Goal: Task Accomplishment & Management: Use online tool/utility

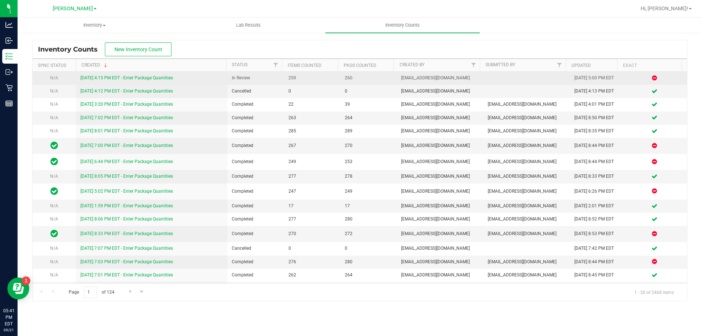
click at [154, 79] on link "[DATE] 4:15 PM EDT - Enter Package Quantities" at bounding box center [126, 77] width 93 height 5
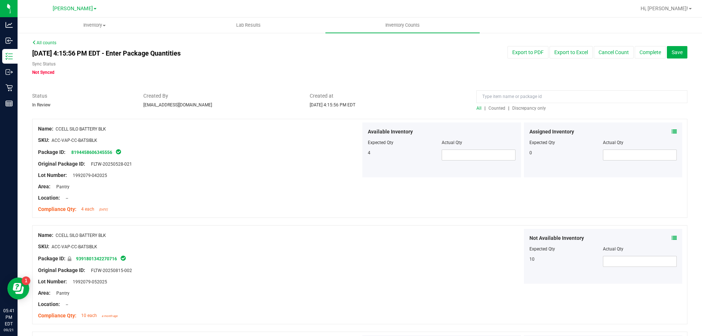
click at [529, 109] on span "Discrepancy only" at bounding box center [529, 108] width 34 height 5
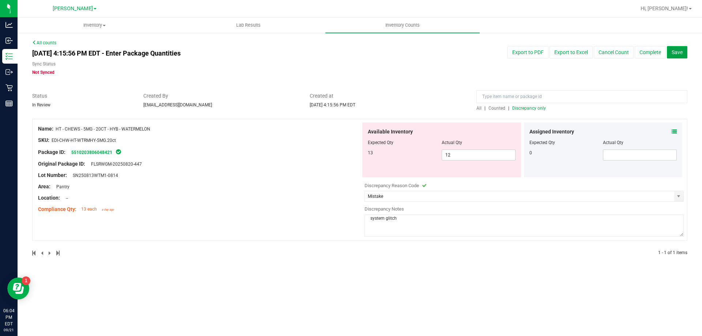
click at [680, 50] on span "Save" at bounding box center [677, 52] width 11 height 6
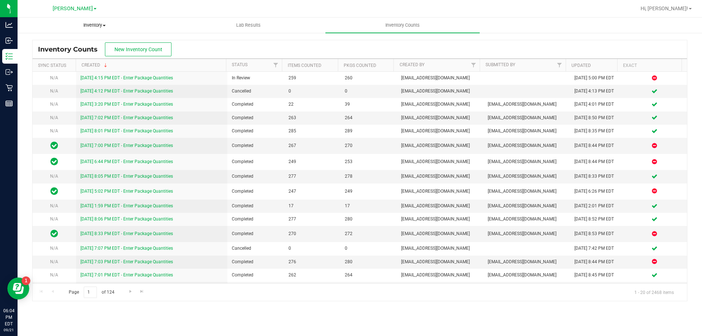
click at [167, 76] on link "[DATE] 4:15 PM EDT - Enter Package Quantities" at bounding box center [126, 77] width 93 height 5
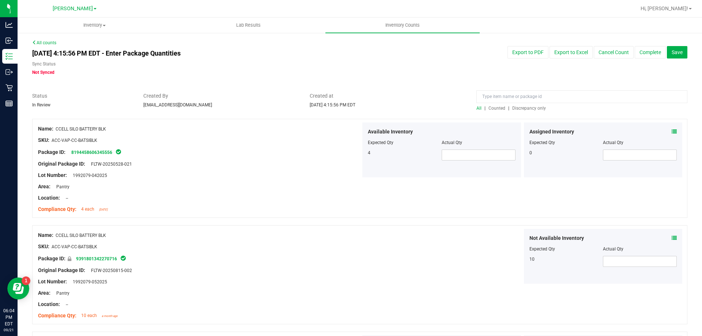
click at [492, 107] on span "Counted" at bounding box center [497, 108] width 17 height 5
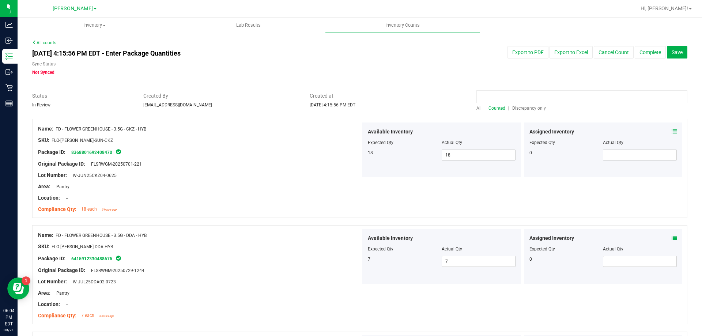
click at [591, 97] on input at bounding box center [582, 96] width 211 height 13
click at [672, 134] on icon at bounding box center [674, 131] width 5 height 5
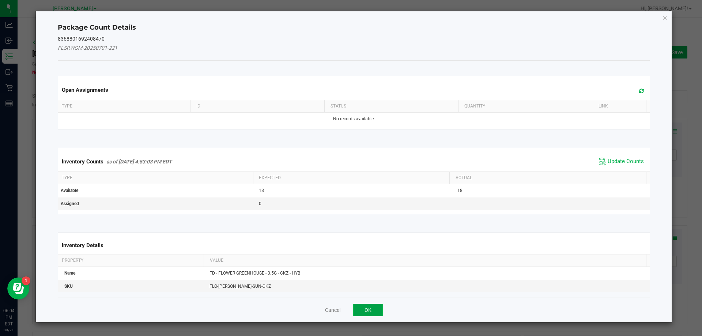
click at [366, 312] on button "OK" at bounding box center [368, 310] width 30 height 12
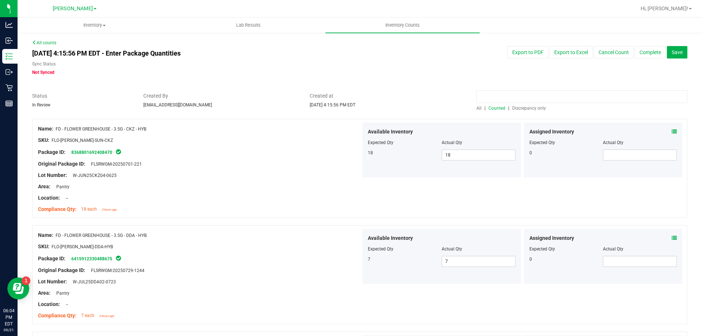
click at [537, 96] on input at bounding box center [582, 96] width 211 height 13
click at [672, 131] on icon at bounding box center [674, 131] width 5 height 5
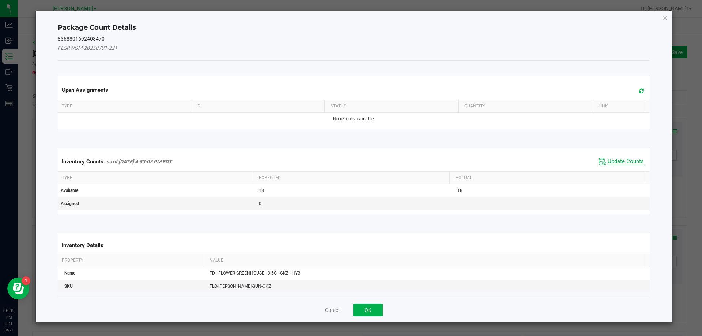
click at [613, 165] on span "Update Counts" at bounding box center [626, 161] width 36 height 7
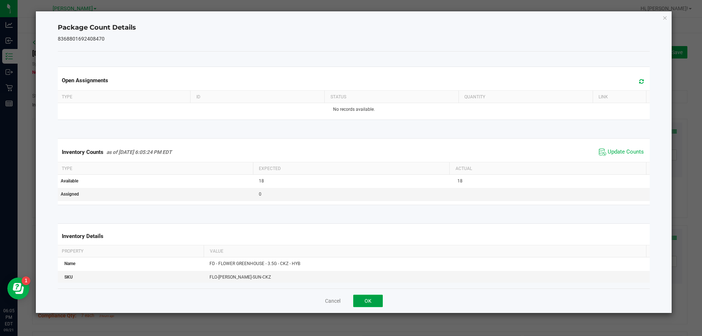
click at [365, 303] on button "OK" at bounding box center [368, 301] width 30 height 12
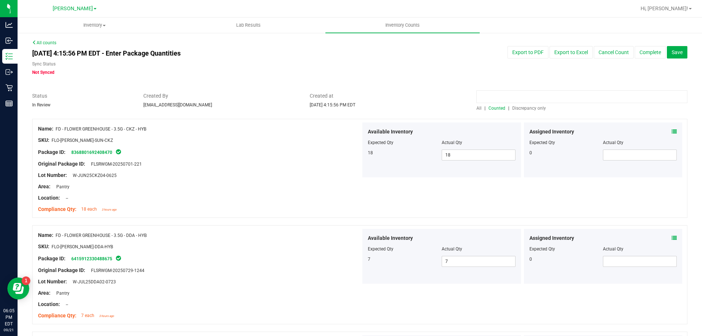
click at [546, 98] on input at bounding box center [582, 96] width 211 height 13
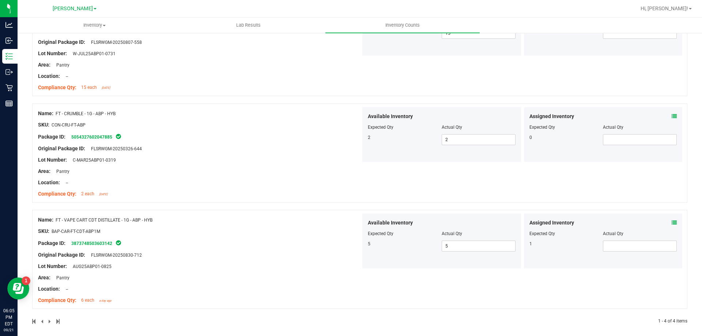
scroll to position [233, 0]
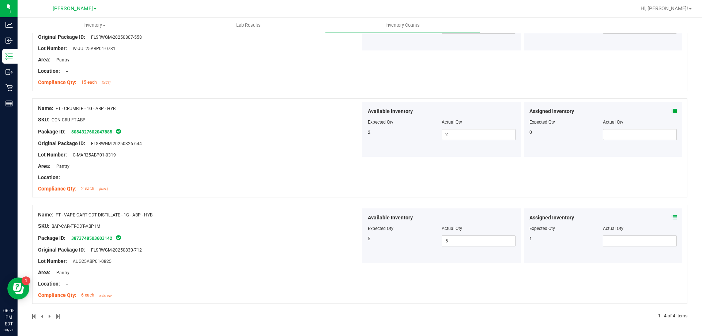
type input "abp"
click at [672, 217] on icon at bounding box center [674, 217] width 5 height 5
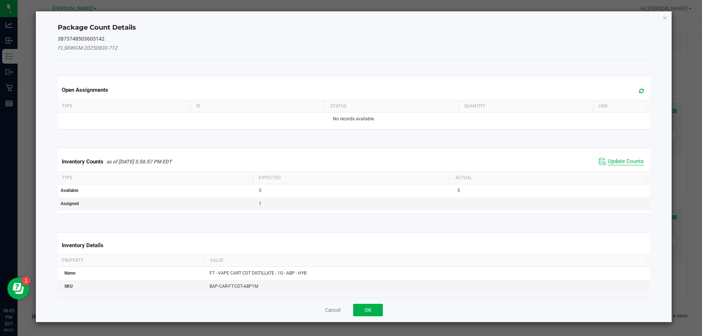
click at [621, 161] on span "Update Counts" at bounding box center [626, 161] width 36 height 7
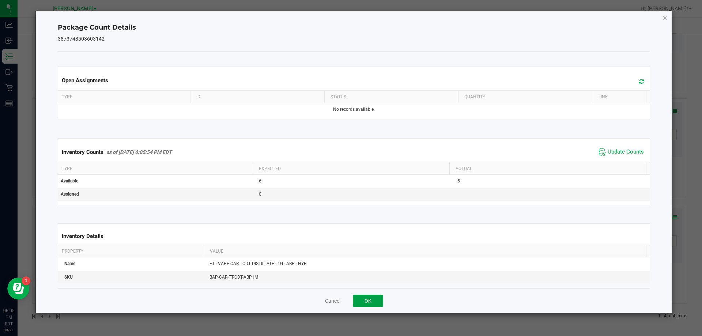
click at [373, 298] on button "OK" at bounding box center [368, 301] width 30 height 12
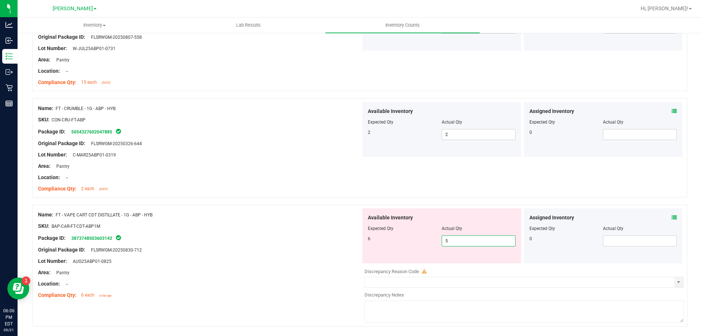
click at [472, 236] on span "5 5" at bounding box center [479, 241] width 74 height 11
type input "6"
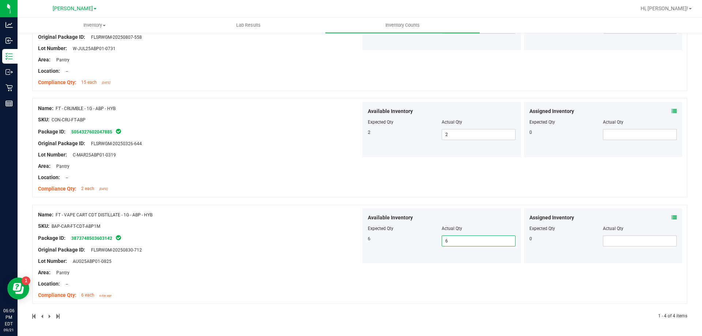
scroll to position [0, 0]
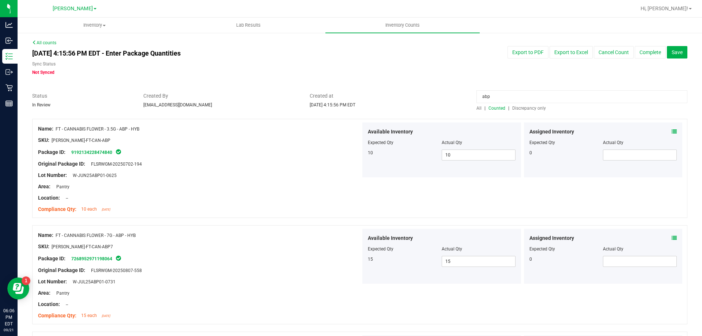
drag, startPoint x: 507, startPoint y: 98, endPoint x: 404, endPoint y: 98, distance: 102.8
click at [404, 98] on div "Status In Review Created By [EMAIL_ADDRESS][DOMAIN_NAME] Created at [DATE] 4:15…" at bounding box center [360, 101] width 666 height 19
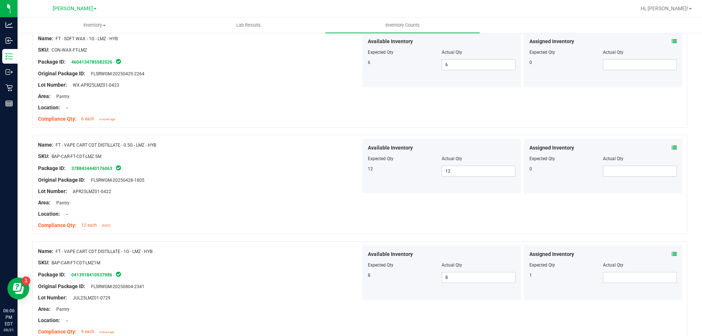
scroll to position [340, 0]
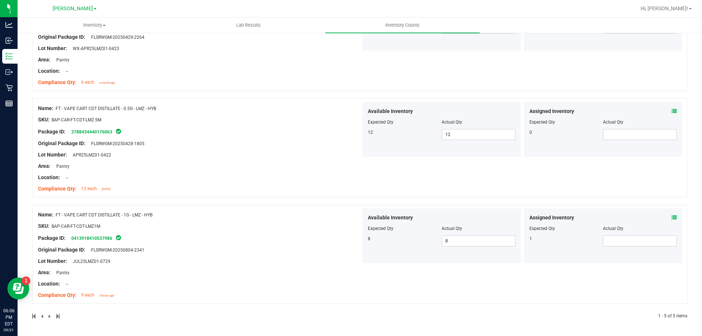
type input "lmz"
click at [672, 217] on icon at bounding box center [674, 217] width 5 height 5
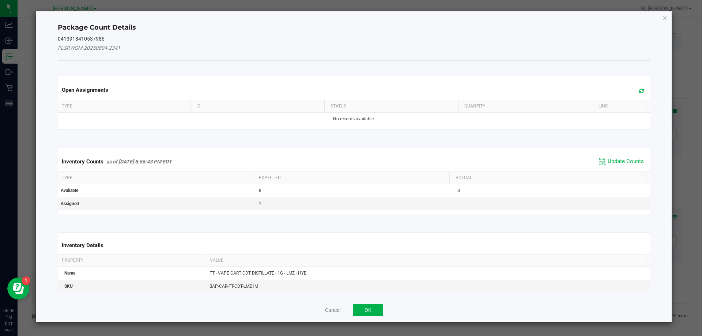
click at [627, 162] on span "Update Counts" at bounding box center [626, 161] width 36 height 7
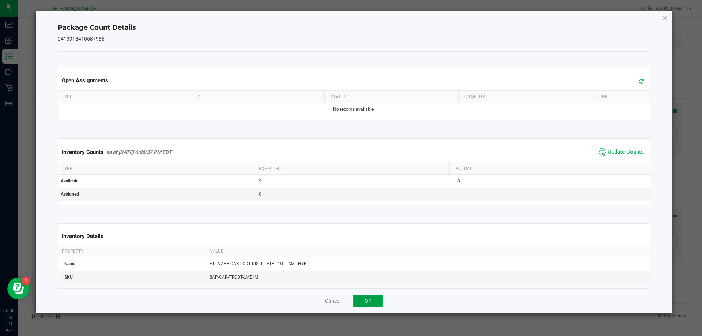
click at [376, 300] on button "OK" at bounding box center [368, 301] width 30 height 12
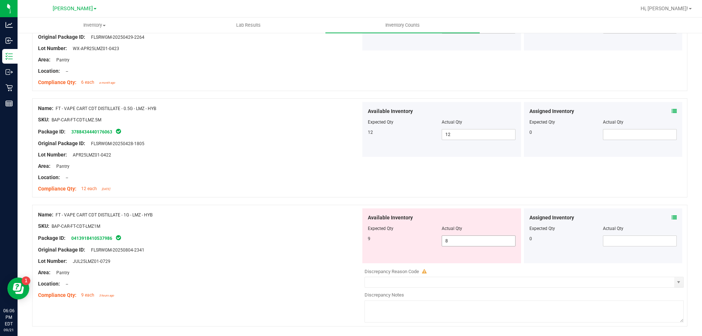
click at [459, 238] on span "8 8" at bounding box center [479, 241] width 74 height 11
type input "9"
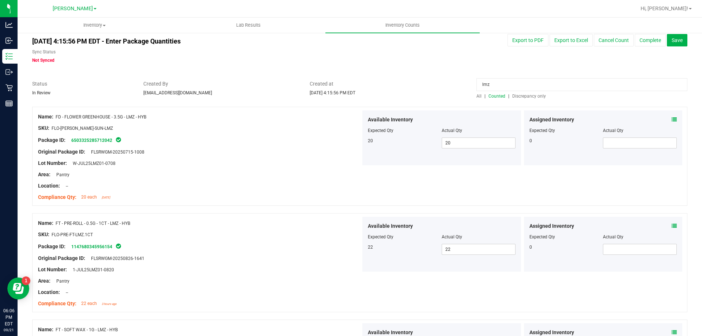
scroll to position [0, 0]
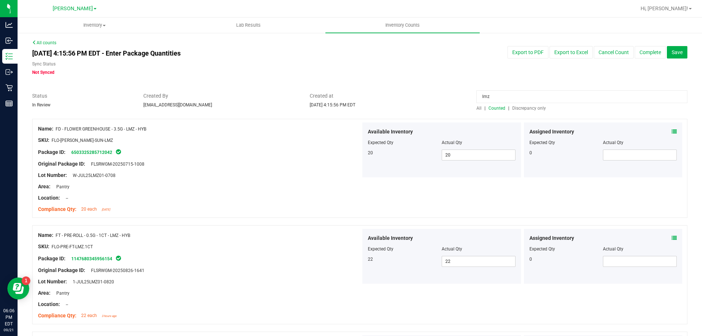
drag, startPoint x: 509, startPoint y: 98, endPoint x: 458, endPoint y: 98, distance: 51.2
click at [458, 98] on div "Status In Review Created By [EMAIL_ADDRESS][DOMAIN_NAME] Created at [DATE] 4:15…" at bounding box center [360, 101] width 666 height 19
type input "wbv"
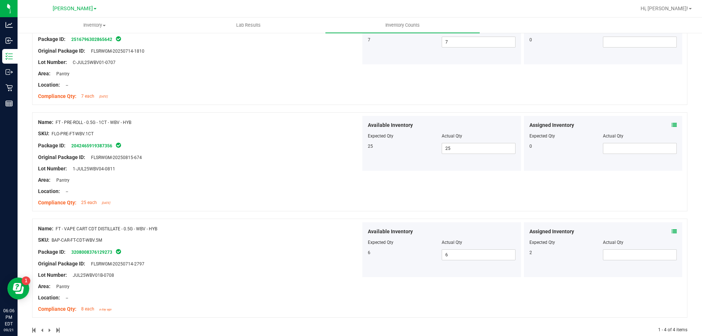
scroll to position [233, 0]
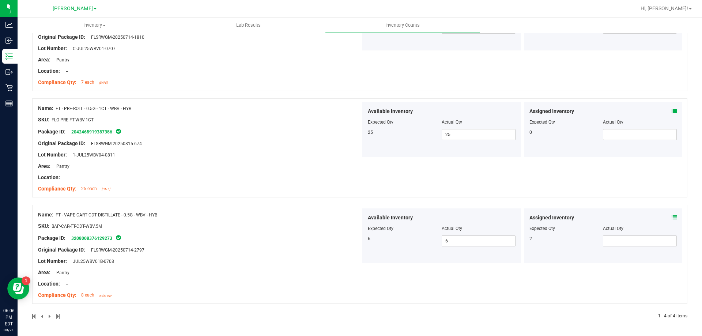
click at [672, 216] on icon at bounding box center [674, 217] width 5 height 5
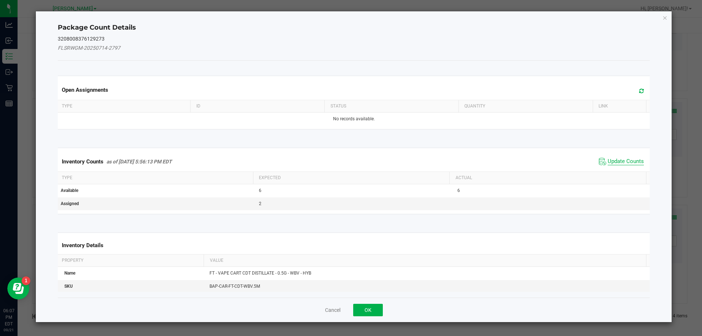
click at [623, 161] on span "Update Counts" at bounding box center [626, 161] width 36 height 7
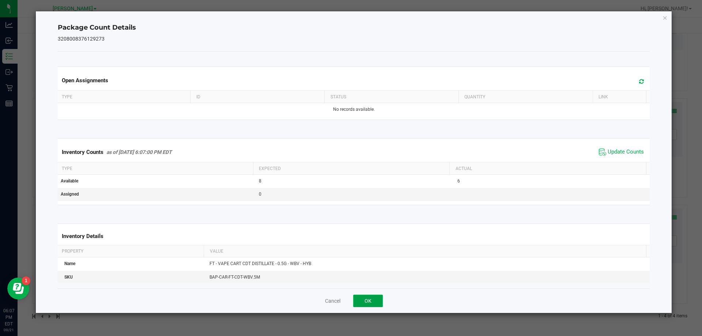
click at [367, 303] on button "OK" at bounding box center [368, 301] width 30 height 12
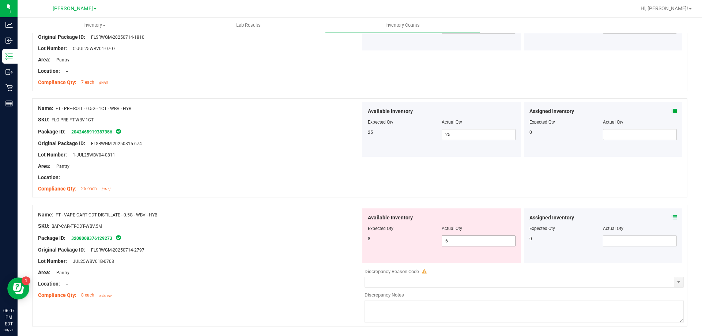
click at [492, 242] on span "6 6" at bounding box center [479, 241] width 74 height 11
type input "8"
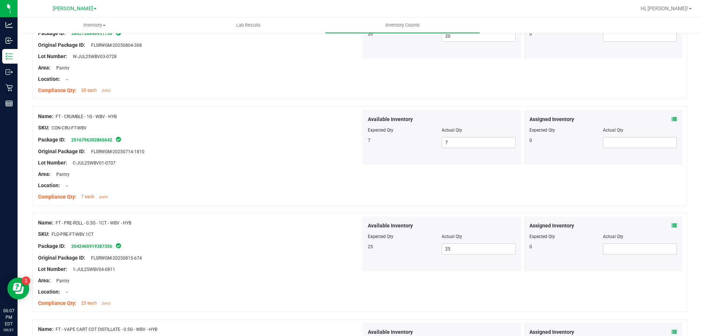
scroll to position [0, 0]
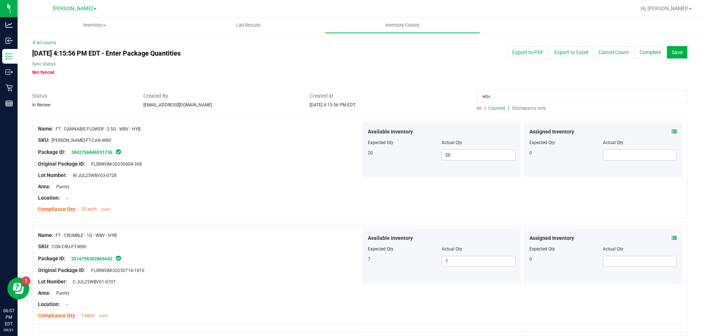
drag, startPoint x: 604, startPoint y: 95, endPoint x: 341, endPoint y: 101, distance: 262.7
click at [341, 101] on div "Status In Review Created By [EMAIL_ADDRESS][DOMAIN_NAME] Created at [DATE] 4:15…" at bounding box center [360, 101] width 666 height 19
drag, startPoint x: 527, startPoint y: 95, endPoint x: 355, endPoint y: 90, distance: 172.4
type input "r"
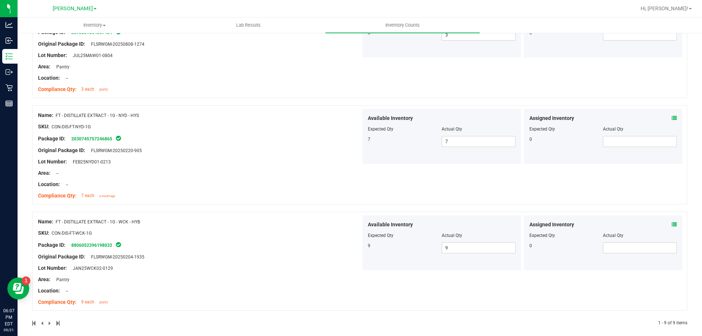
scroll to position [766, 0]
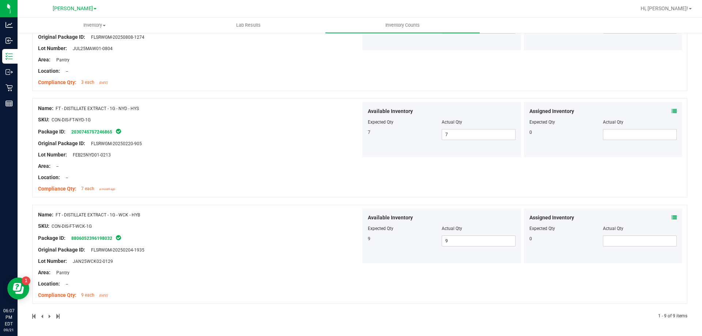
click at [48, 319] on div at bounding box center [196, 316] width 328 height 7
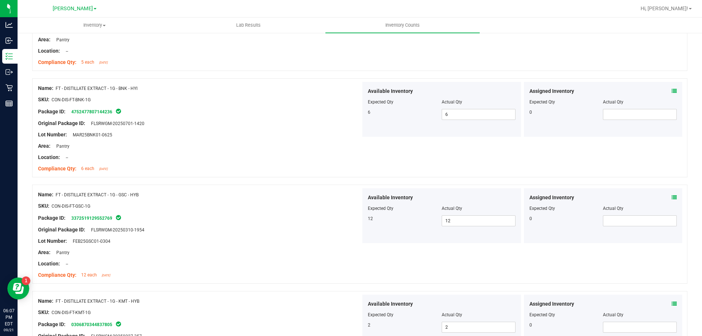
scroll to position [0, 0]
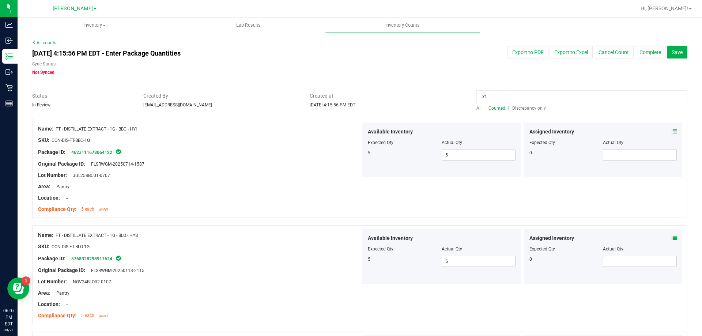
drag, startPoint x: 562, startPoint y: 92, endPoint x: 482, endPoint y: 94, distance: 79.4
click at [483, 94] on input "xt" at bounding box center [582, 96] width 211 height 13
type input "x"
type input "theragels"
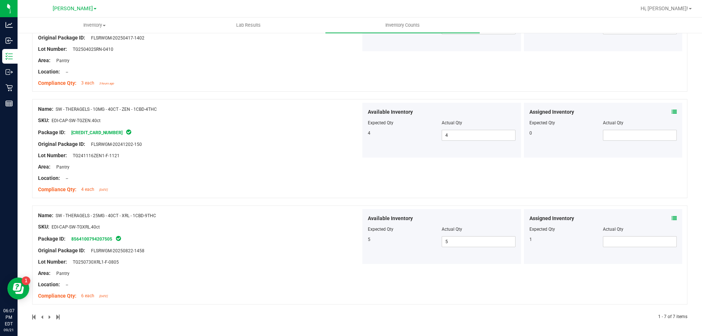
scroll to position [553, 0]
click at [672, 217] on icon at bounding box center [674, 217] width 5 height 5
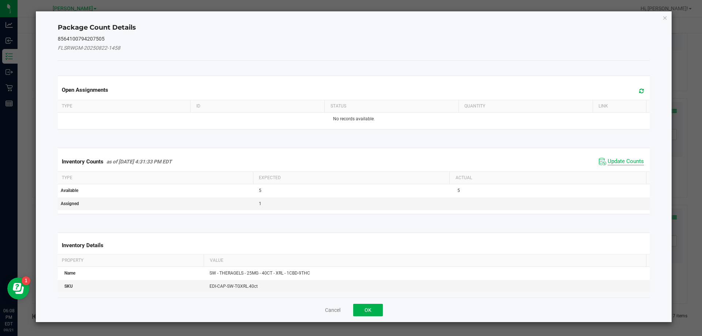
click at [626, 163] on span "Update Counts" at bounding box center [626, 161] width 36 height 7
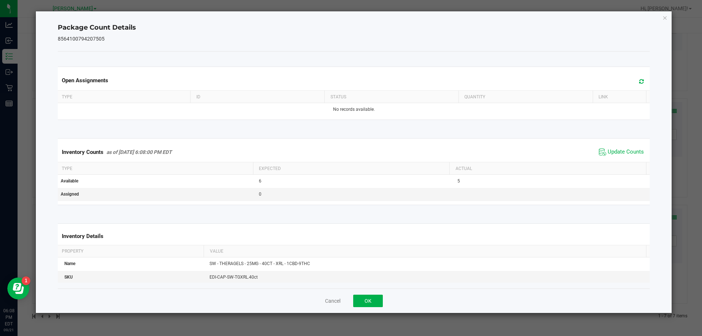
click at [366, 294] on div "Cancel OK" at bounding box center [354, 301] width 593 height 25
click at [366, 296] on button "OK" at bounding box center [368, 301] width 30 height 12
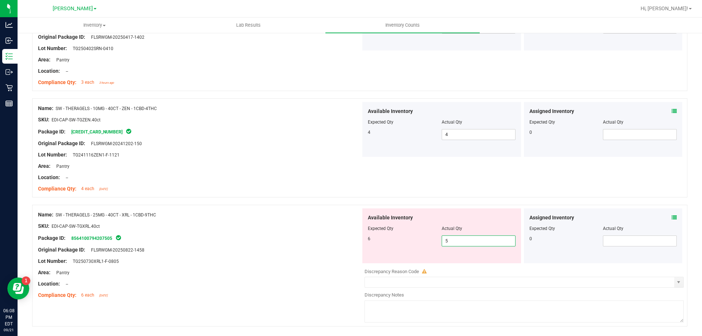
drag, startPoint x: 467, startPoint y: 241, endPoint x: 420, endPoint y: 246, distance: 46.7
click at [420, 246] on div "6 5 5" at bounding box center [442, 241] width 148 height 11
type input "6"
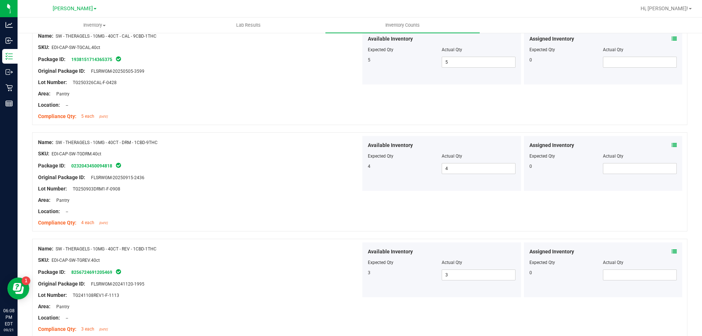
scroll to position [0, 0]
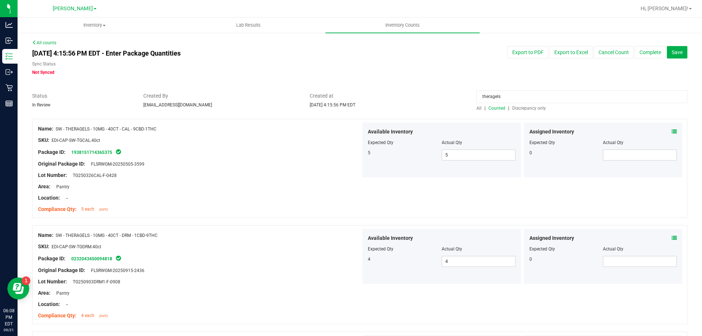
drag, startPoint x: 517, startPoint y: 94, endPoint x: 468, endPoint y: 102, distance: 49.7
click at [471, 102] on div "theragels All | Counted | Discrepancy only" at bounding box center [582, 101] width 222 height 19
type input "blue rasp"
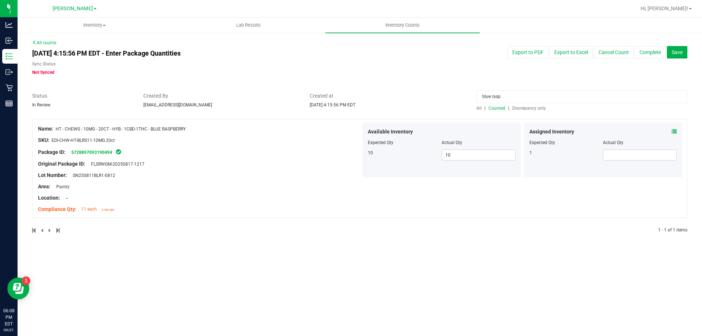
click at [675, 131] on icon at bounding box center [674, 131] width 5 height 5
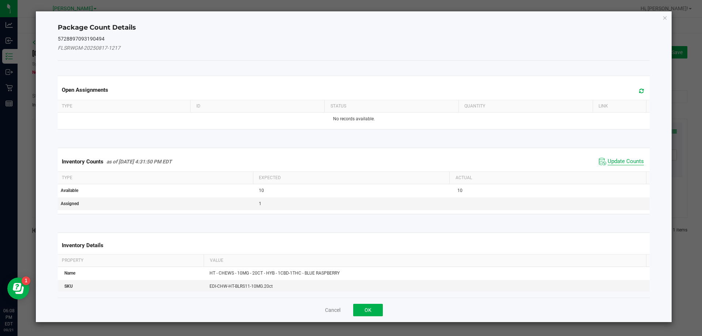
click at [624, 160] on span "Update Counts" at bounding box center [626, 161] width 36 height 7
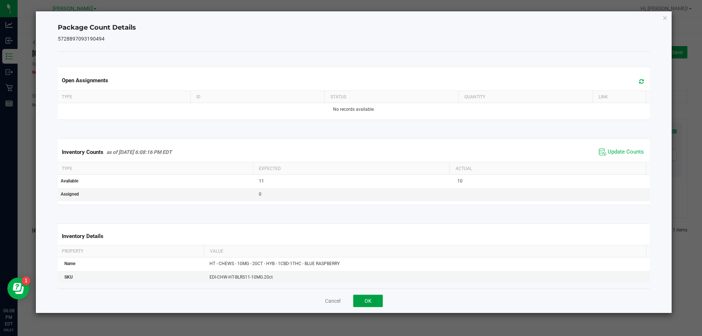
click at [362, 300] on button "OK" at bounding box center [368, 301] width 30 height 12
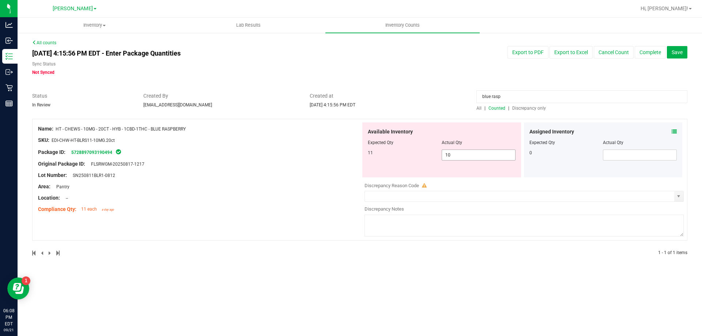
click at [503, 152] on span "10 10" at bounding box center [479, 155] width 74 height 11
type input "11"
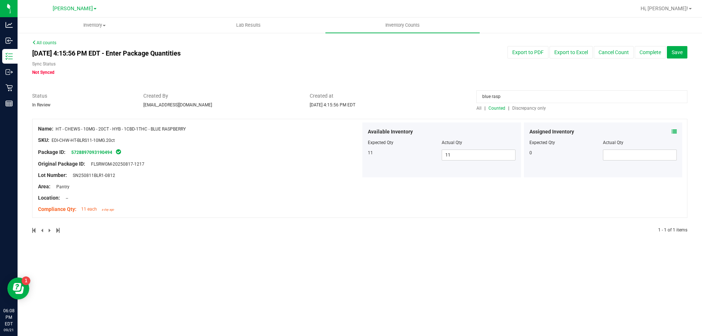
drag, startPoint x: 549, startPoint y: 100, endPoint x: 471, endPoint y: 103, distance: 78.3
click at [471, 103] on div "blue rasp All | Counted | Discrepancy only" at bounding box center [582, 101] width 222 height 19
type input "straw"
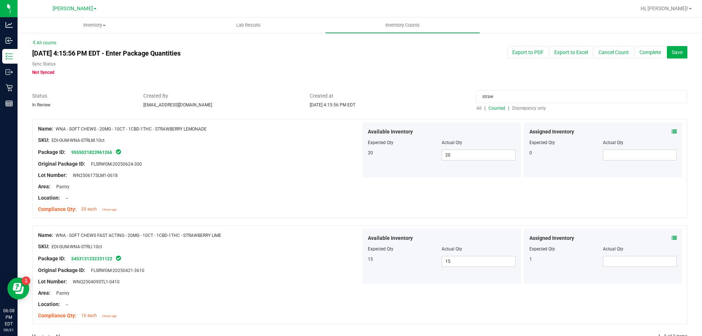
scroll to position [20, 0]
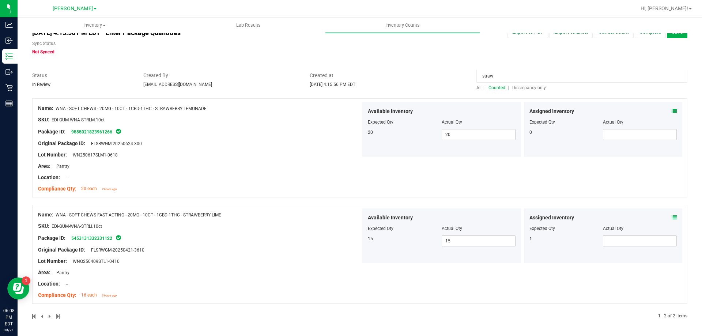
click at [672, 217] on icon at bounding box center [674, 217] width 5 height 5
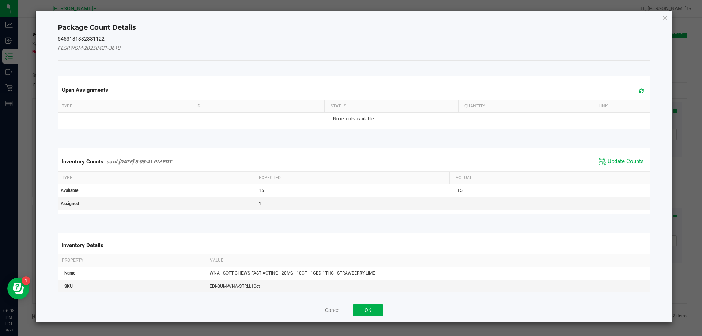
click at [623, 158] on span "Update Counts" at bounding box center [626, 161] width 36 height 7
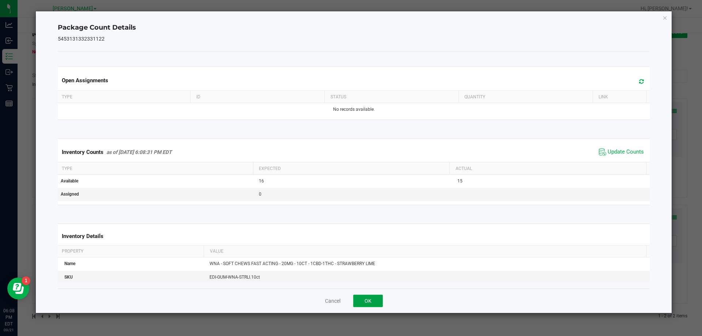
click at [371, 302] on button "OK" at bounding box center [368, 301] width 30 height 12
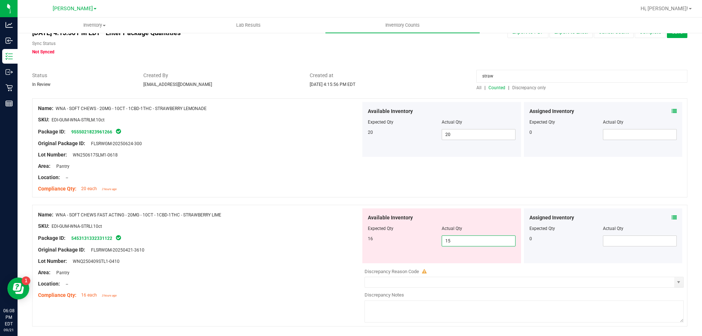
click at [452, 237] on span "15 15" at bounding box center [479, 241] width 74 height 11
type input "16"
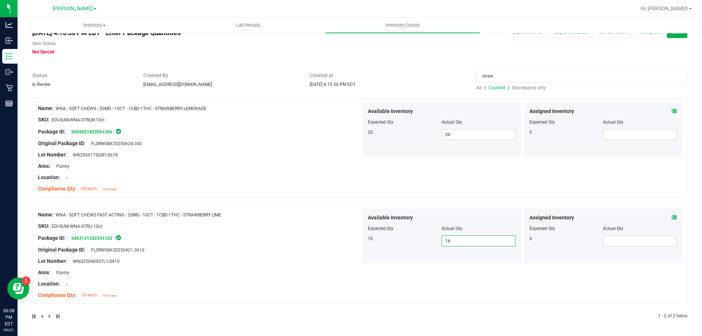
scroll to position [0, 0]
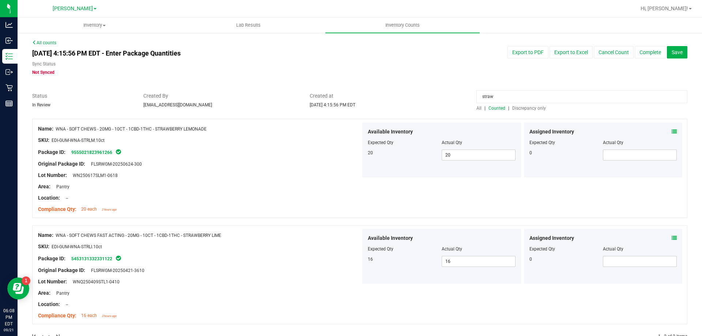
drag, startPoint x: 513, startPoint y: 98, endPoint x: 392, endPoint y: 97, distance: 120.7
click at [392, 97] on div "Status In Review Created By [EMAIL_ADDRESS][DOMAIN_NAME] Created at [DATE] 4:15…" at bounding box center [360, 101] width 666 height 19
click at [531, 109] on span "Discrepancy only" at bounding box center [529, 108] width 34 height 5
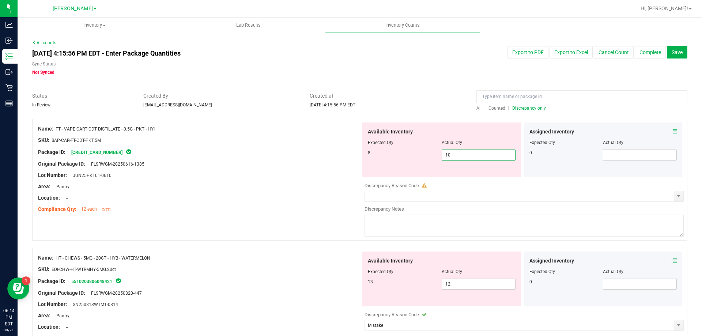
drag, startPoint x: 458, startPoint y: 154, endPoint x: 401, endPoint y: 156, distance: 56.7
click at [401, 156] on div "8 10 10" at bounding box center [442, 155] width 148 height 11
type input "8"
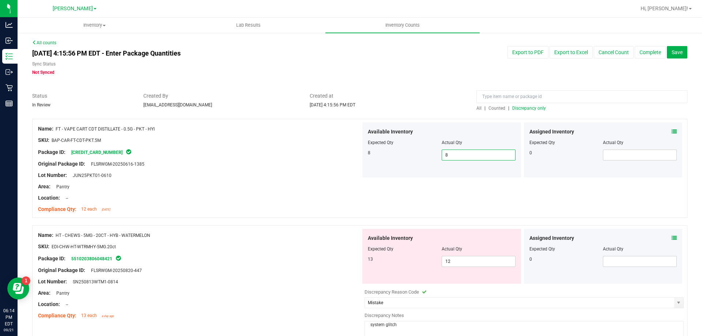
click at [546, 111] on div "All | Counted | Discrepancy only" at bounding box center [582, 108] width 211 height 7
click at [520, 107] on span "Discrepancy only" at bounding box center [529, 108] width 34 height 5
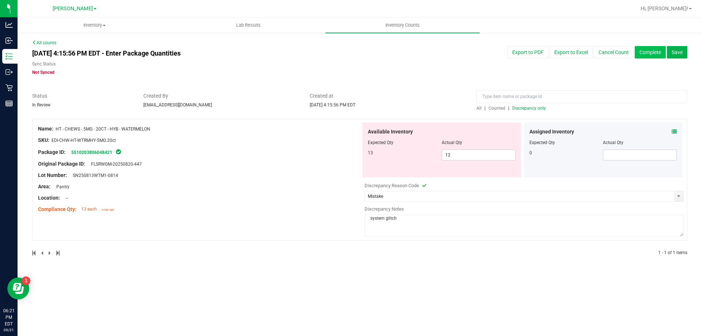
click at [638, 52] on button "Complete" at bounding box center [650, 52] width 31 height 12
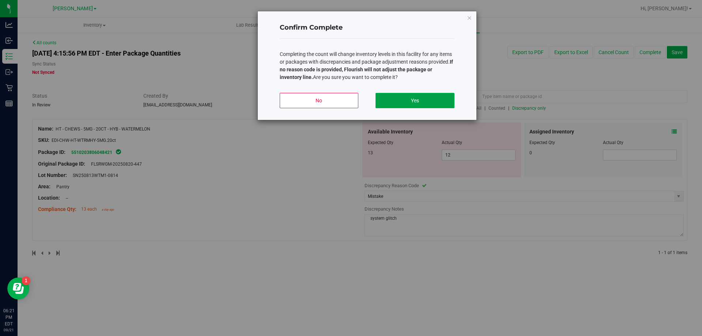
click at [433, 95] on button "Yes" at bounding box center [415, 100] width 79 height 15
